Goal: Transaction & Acquisition: Book appointment/travel/reservation

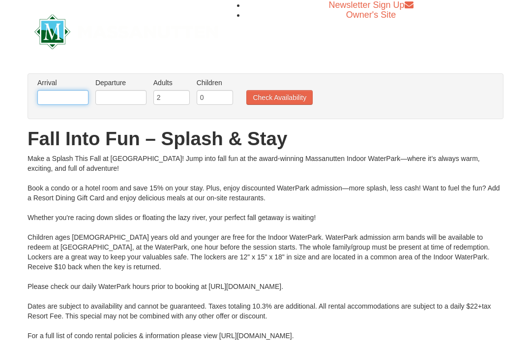
click at [67, 100] on input "text" at bounding box center [62, 97] width 51 height 15
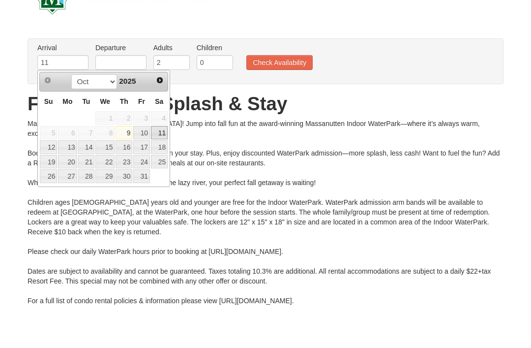
click at [162, 161] on link "11" at bounding box center [159, 168] width 17 height 14
type input "[DATE]"
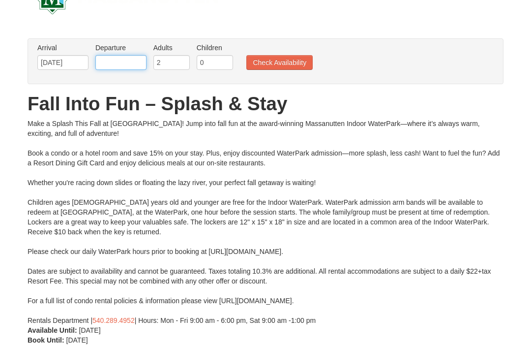
click at [126, 60] on input "text" at bounding box center [120, 62] width 51 height 15
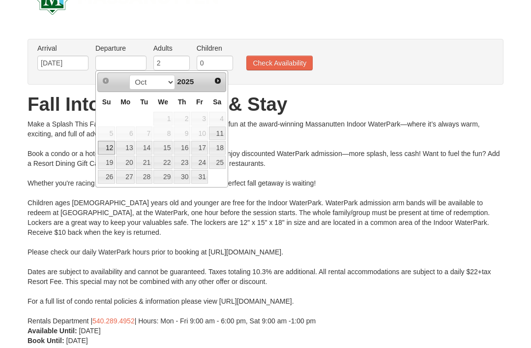
click at [105, 148] on link "12" at bounding box center [106, 148] width 17 height 14
type input "[DATE]"
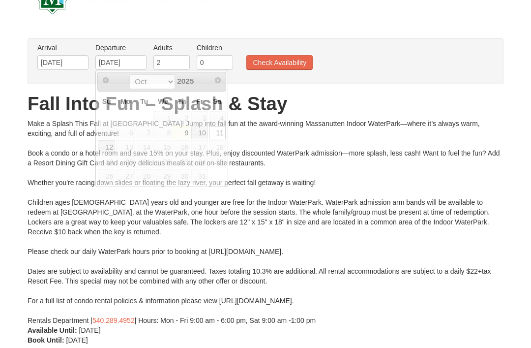
scroll to position [35, 0]
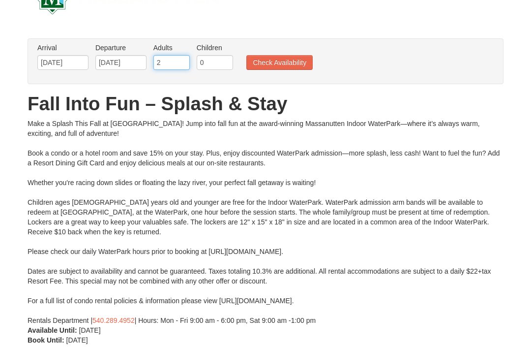
click at [172, 61] on input "2" at bounding box center [171, 62] width 36 height 15
type input "2"
type input "3"
click at [218, 69] on input "0" at bounding box center [215, 63] width 36 height 15
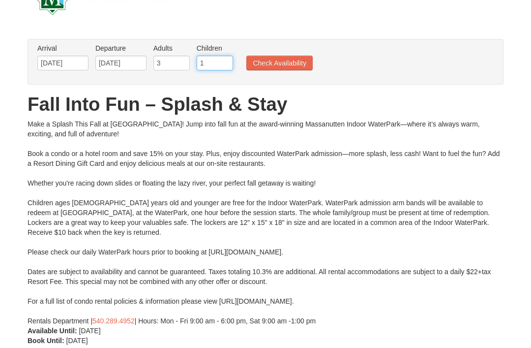
type input "1"
click at [282, 66] on button "Check Availability" at bounding box center [279, 63] width 66 height 15
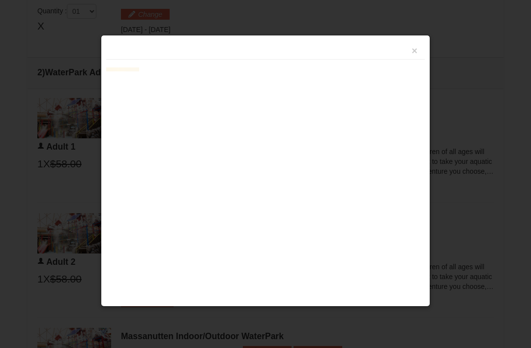
scroll to position [419, 0]
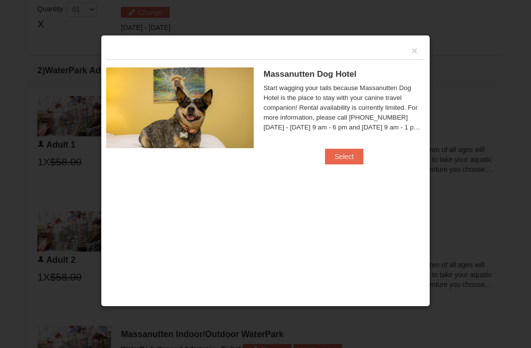
click at [415, 52] on button "×" at bounding box center [415, 51] width 6 height 10
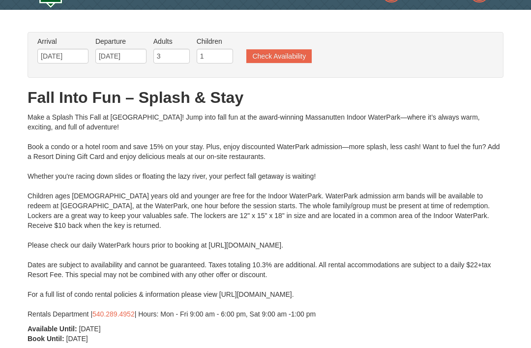
scroll to position [24, 0]
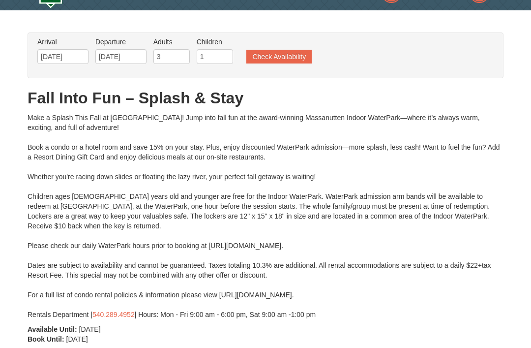
click at [276, 58] on button "Check Availability" at bounding box center [278, 57] width 65 height 14
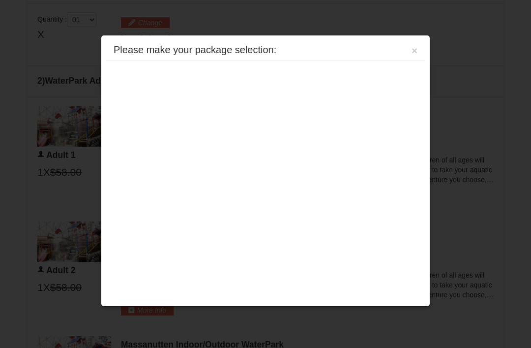
scroll to position [419, 0]
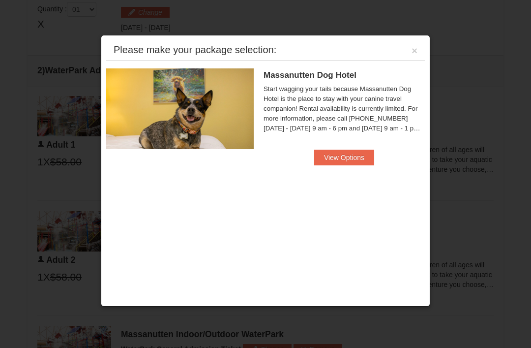
click at [349, 164] on button "View Options" at bounding box center [344, 158] width 60 height 16
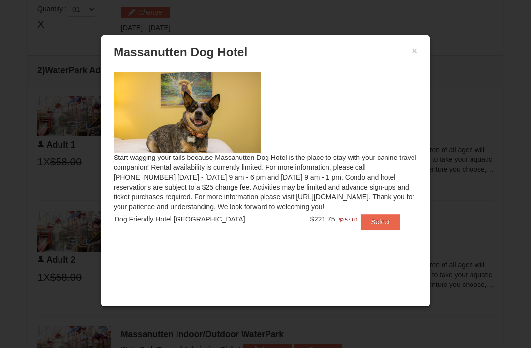
click at [371, 224] on button "Select" at bounding box center [380, 222] width 39 height 16
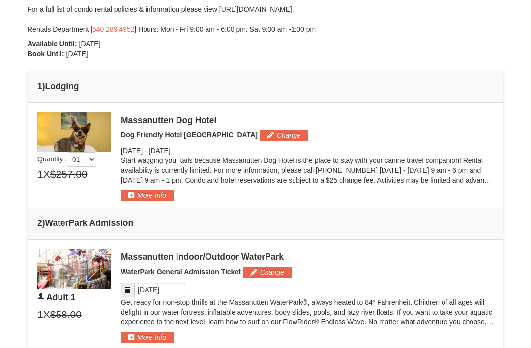
scroll to position [0, 0]
